Goal: Task Accomplishment & Management: Manage account settings

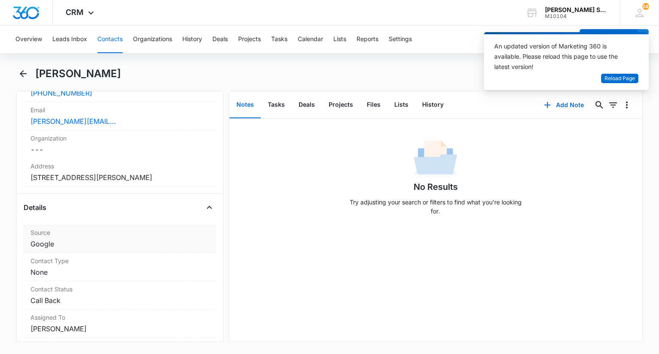
scroll to position [300, 0]
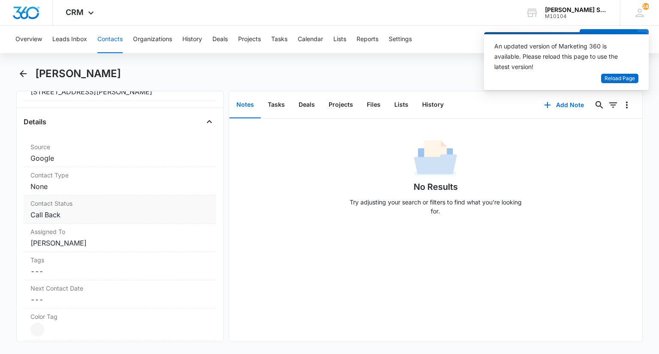
click at [70, 220] on dd "Cancel Save Changes Call Back" at bounding box center [119, 215] width 179 height 10
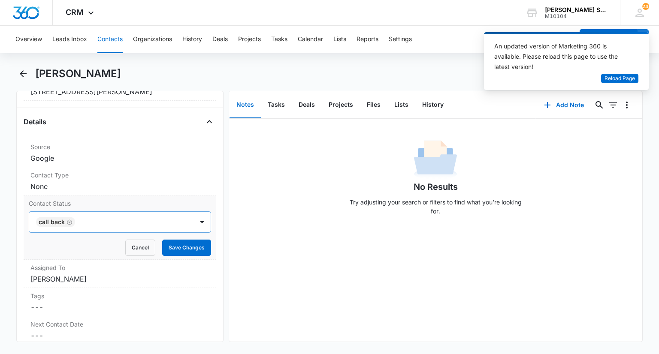
click at [70, 225] on icon "Remove Call Back" at bounding box center [69, 222] width 5 height 5
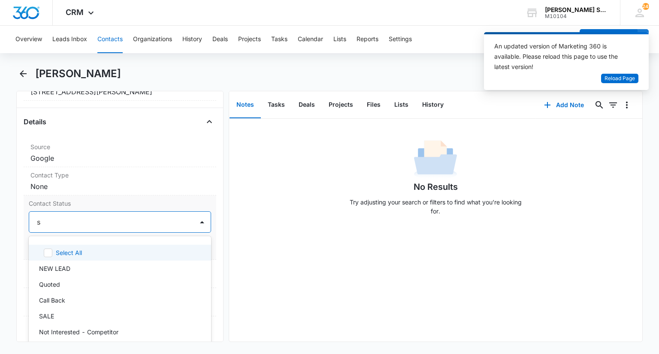
type input "sa"
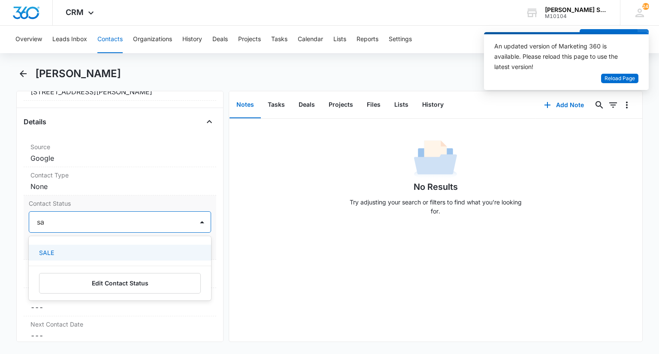
click at [70, 257] on div "SALE" at bounding box center [119, 252] width 160 height 9
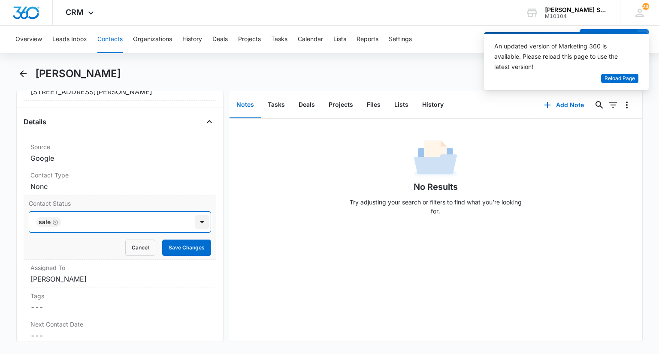
click at [197, 229] on div at bounding box center [202, 222] width 14 height 14
click at [190, 251] on button "Save Changes" at bounding box center [186, 248] width 49 height 16
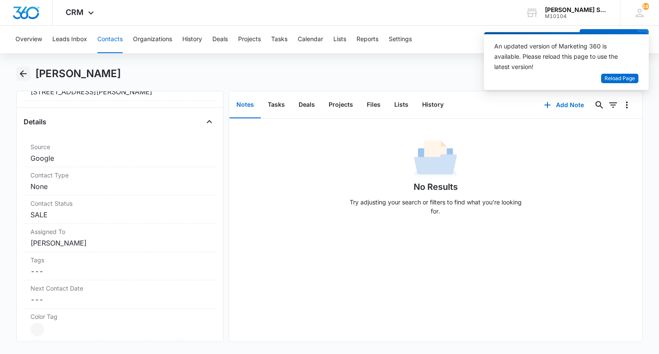
click at [20, 75] on icon "Back" at bounding box center [23, 74] width 10 height 10
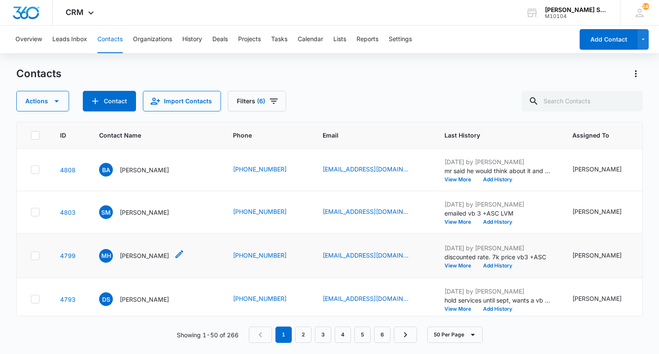
click at [151, 263] on div "MH Molly Highbaugh" at bounding box center [134, 256] width 70 height 14
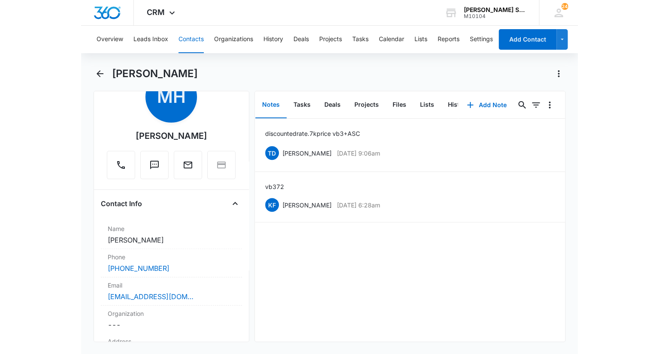
scroll to position [86, 0]
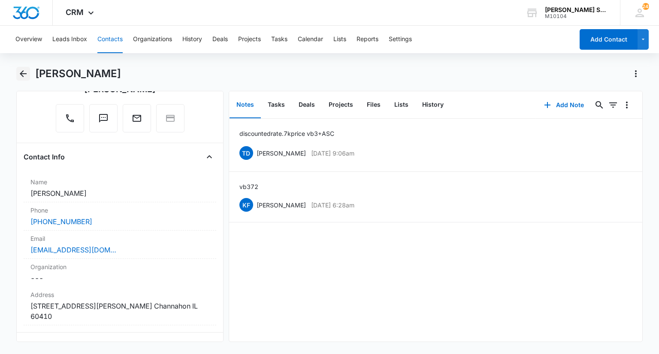
click at [22, 76] on icon "Back" at bounding box center [23, 73] width 7 height 7
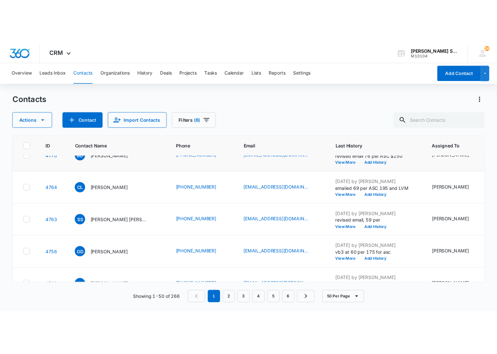
scroll to position [257, 0]
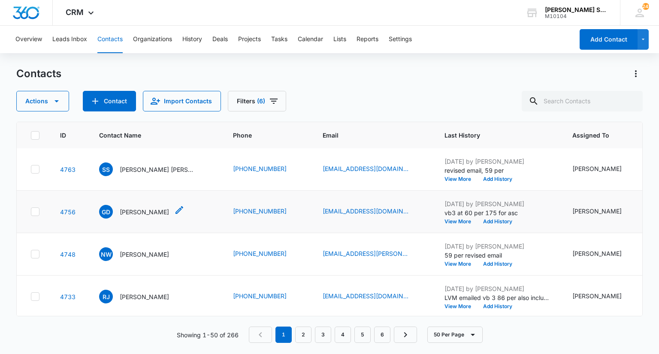
click at [137, 217] on p "Gina Doruff" at bounding box center [144, 212] width 49 height 9
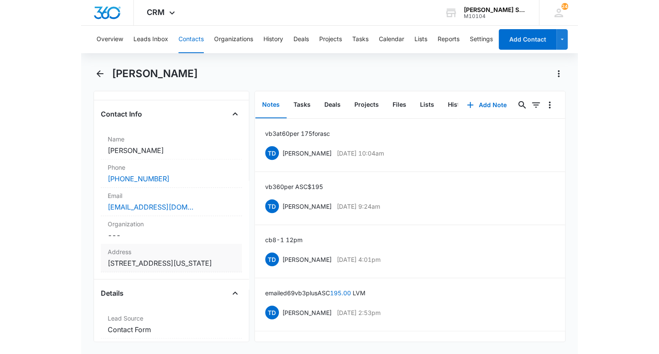
scroll to position [43, 0]
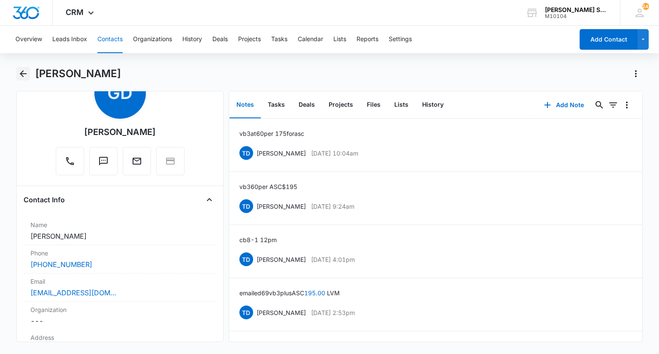
click at [20, 74] on icon "Back" at bounding box center [23, 73] width 7 height 7
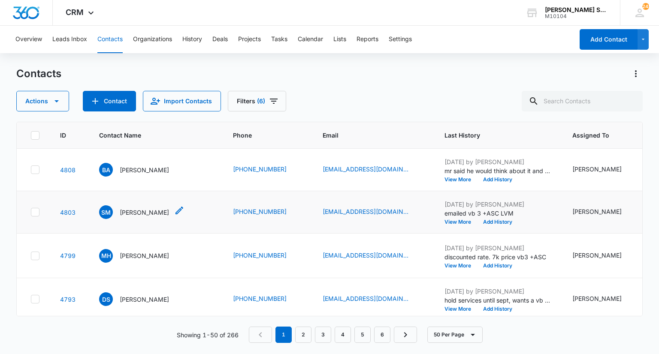
click at [153, 217] on p "Sherleanne McFadden" at bounding box center [144, 212] width 49 height 9
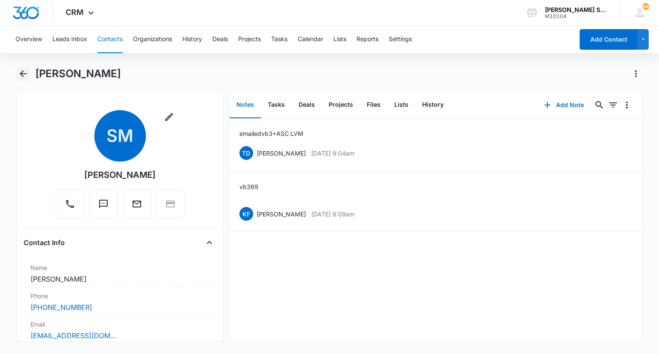
click at [18, 77] on icon "Back" at bounding box center [23, 74] width 10 height 10
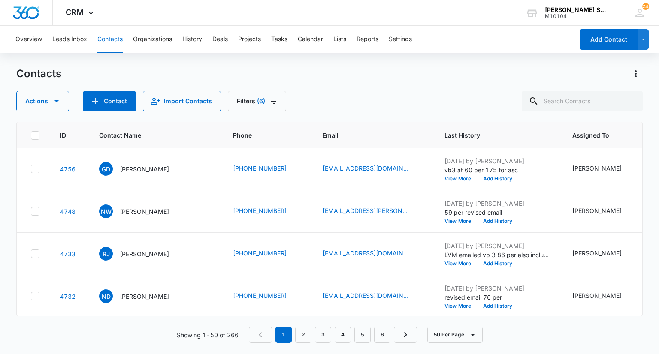
scroll to position [386, 0]
click at [139, 130] on p "Nikko Wilder" at bounding box center [144, 125] width 49 height 9
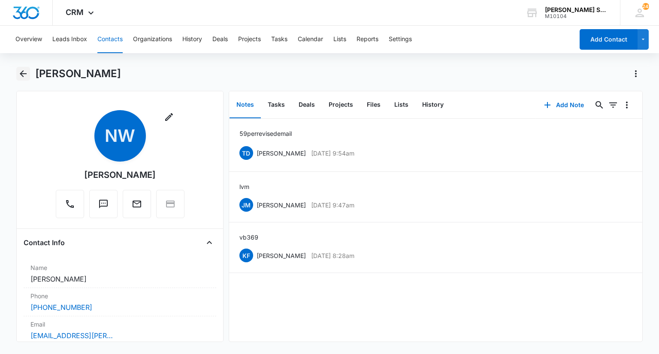
click at [26, 75] on icon "Back" at bounding box center [23, 74] width 10 height 10
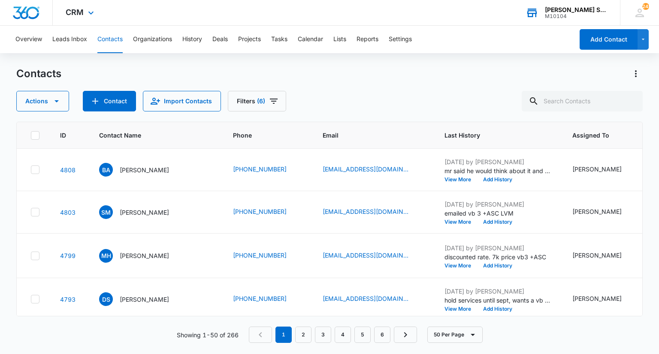
scroll to position [386, 0]
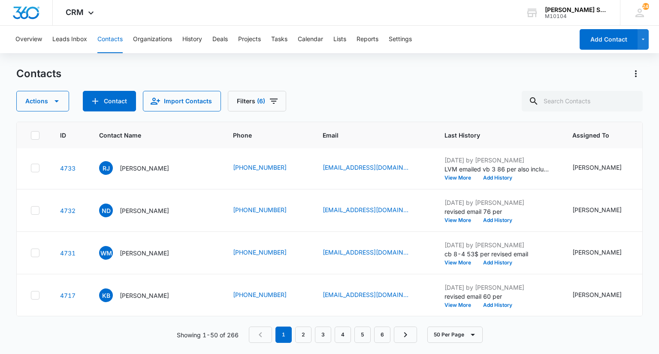
click at [154, 173] on p "Robyn Johnson" at bounding box center [144, 168] width 49 height 9
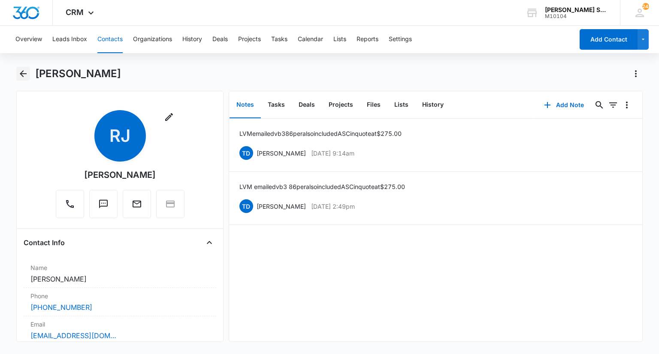
click at [26, 76] on icon "Back" at bounding box center [23, 74] width 10 height 10
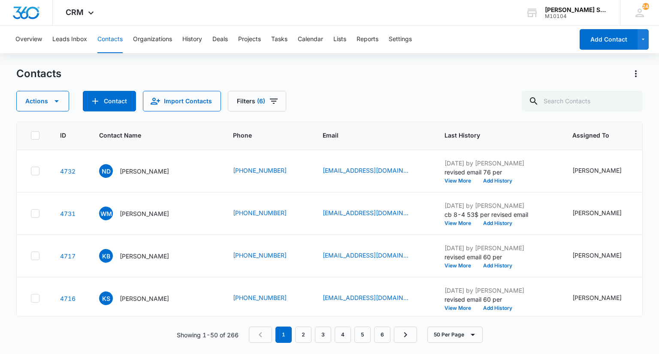
scroll to position [472, 0]
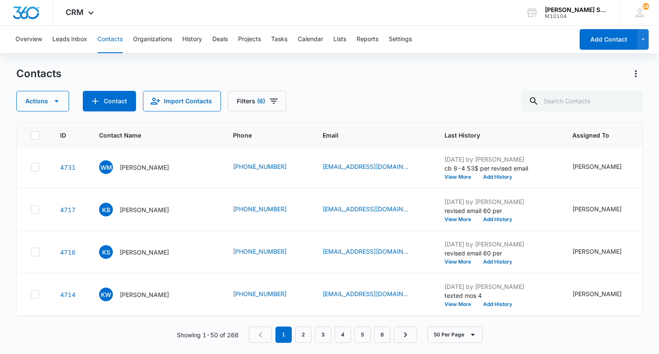
click at [156, 130] on p "Nicholas Demakos" at bounding box center [144, 125] width 49 height 9
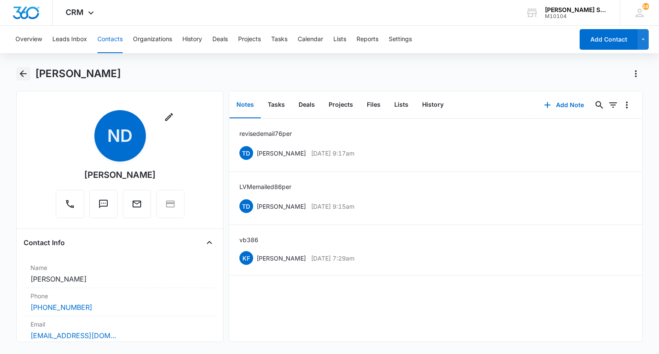
click at [24, 70] on icon "Back" at bounding box center [23, 74] width 10 height 10
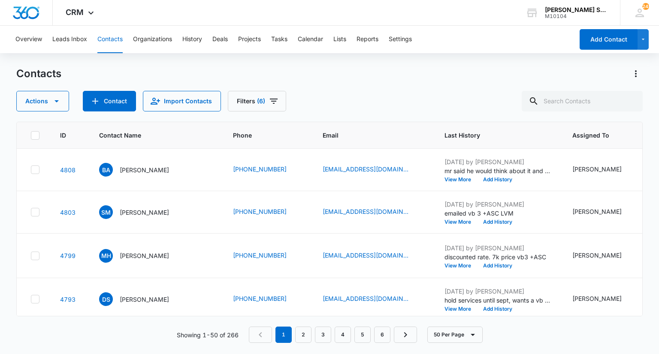
scroll to position [472, 0]
